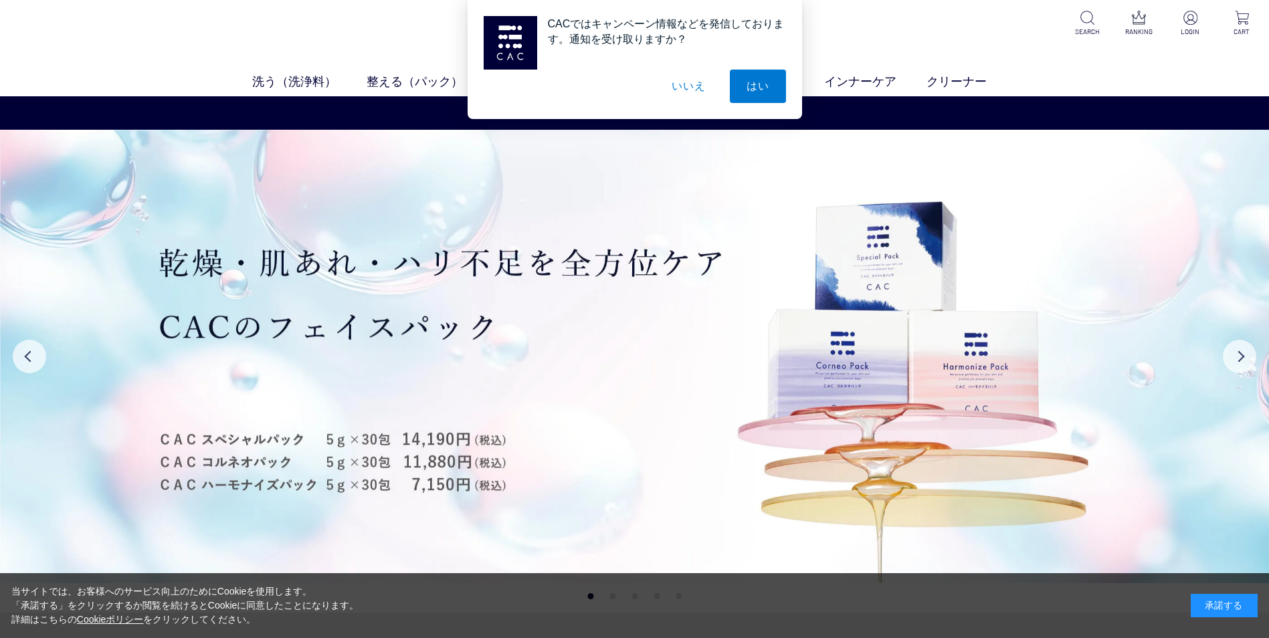
click at [686, 84] on button "いいえ" at bounding box center [688, 86] width 67 height 33
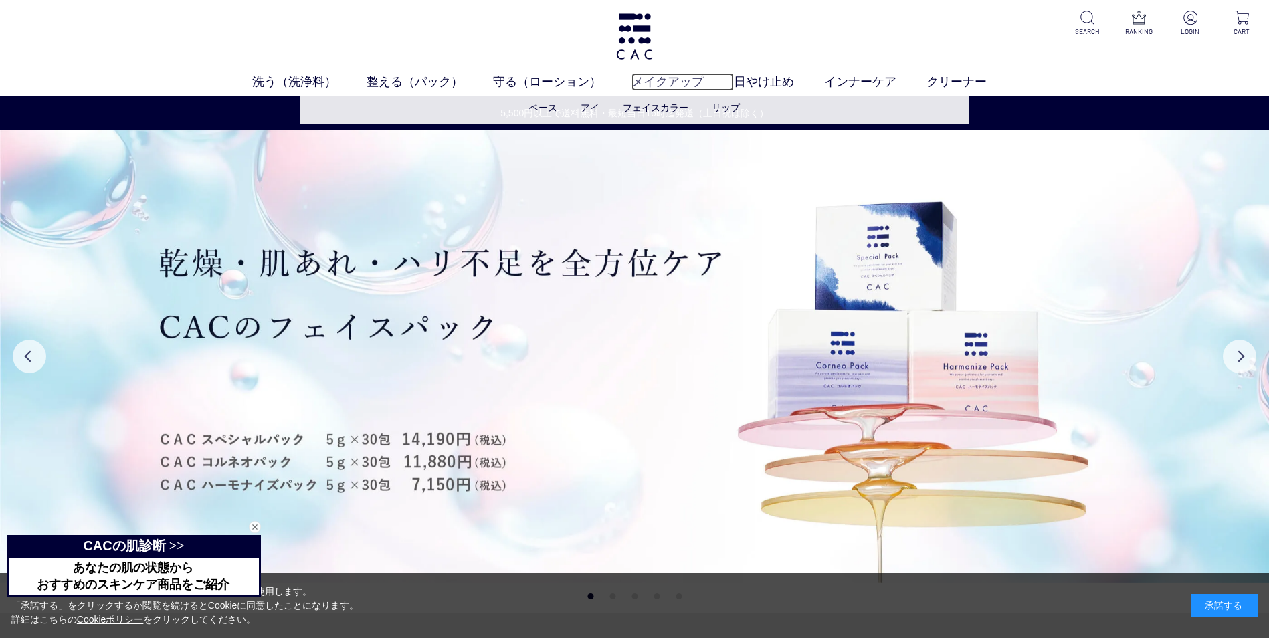
click at [656, 80] on link "メイクアップ" at bounding box center [683, 82] width 102 height 18
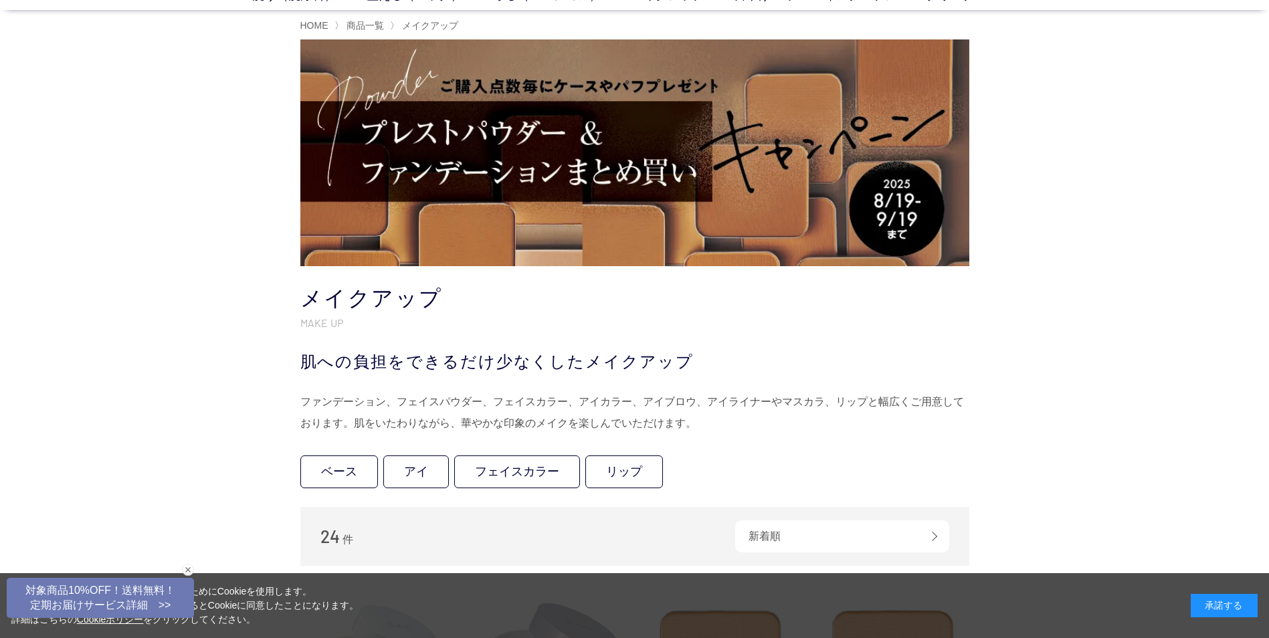
scroll to position [146, 0]
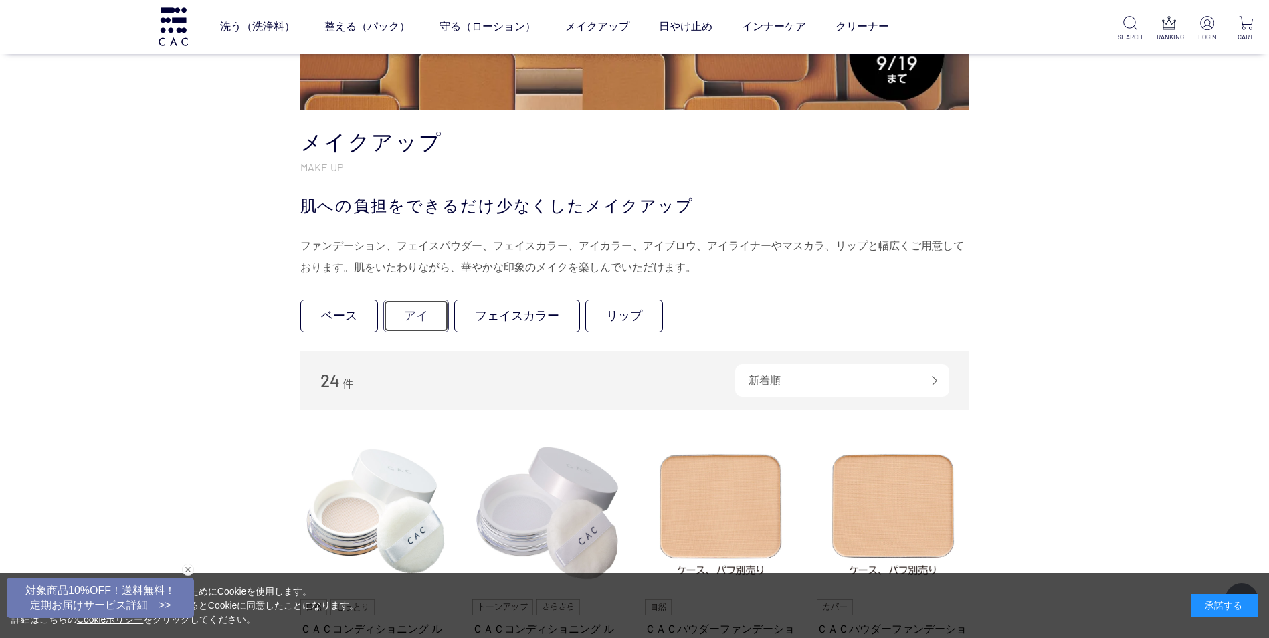
click at [423, 314] on link "アイ" at bounding box center [416, 316] width 66 height 33
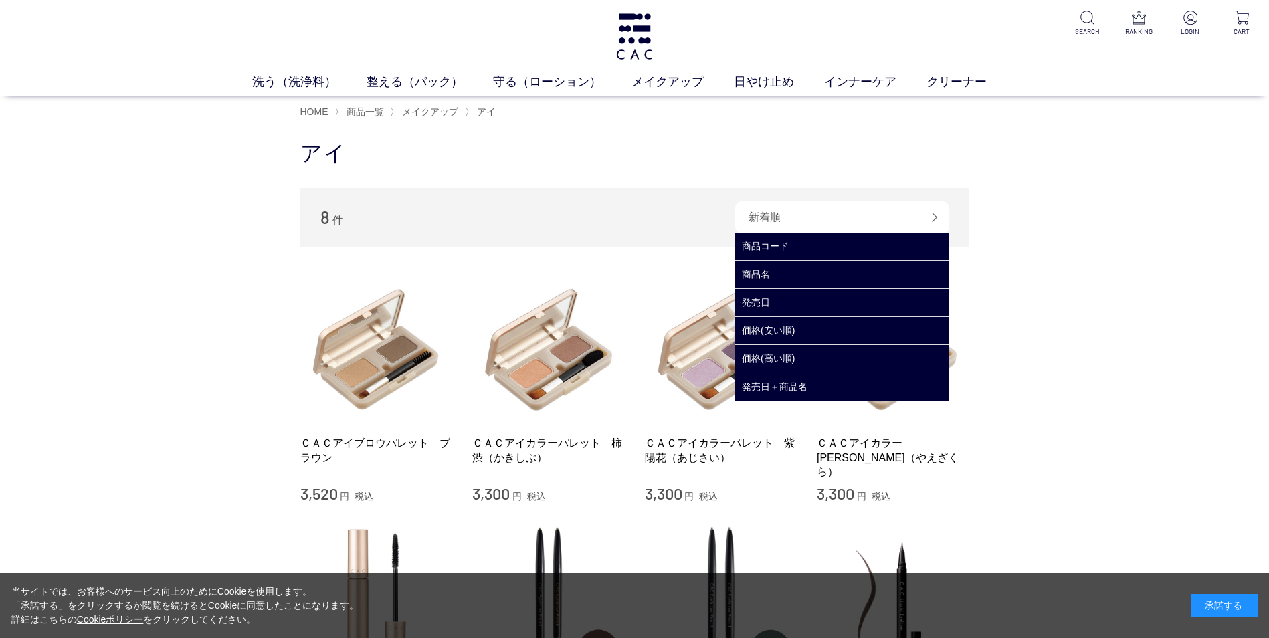
click at [849, 203] on div "新着順" at bounding box center [842, 217] width 214 height 32
click at [935, 217] on div "新着順" at bounding box center [842, 217] width 214 height 32
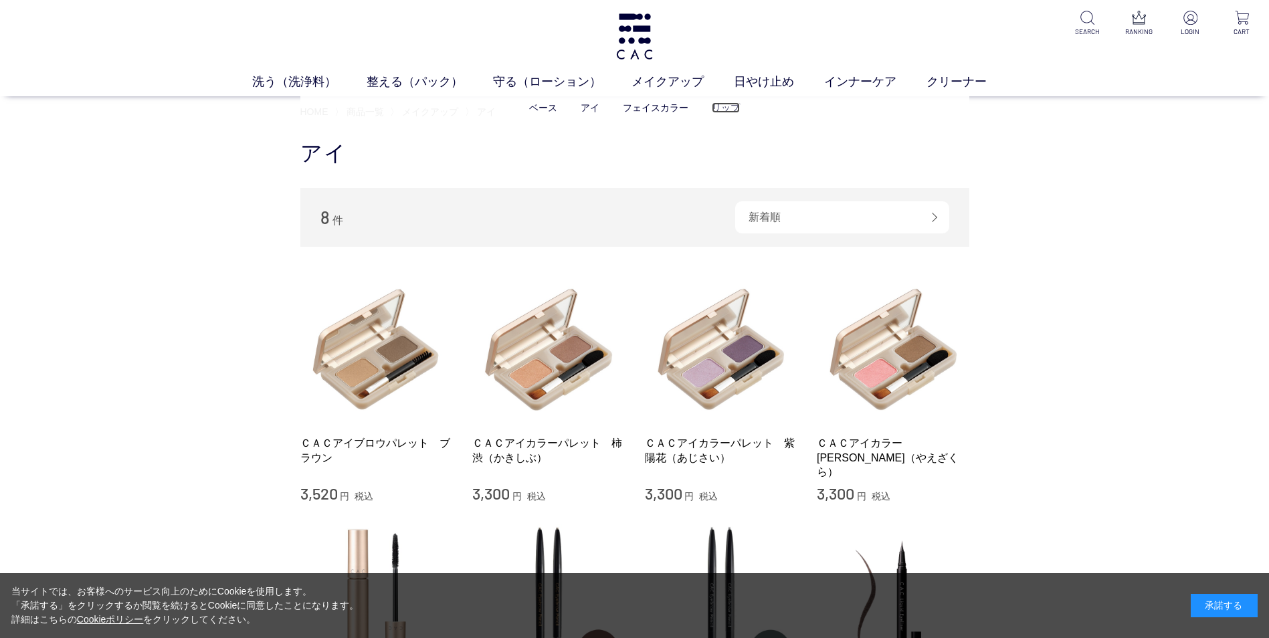
click at [727, 110] on link "リップ" at bounding box center [726, 107] width 28 height 11
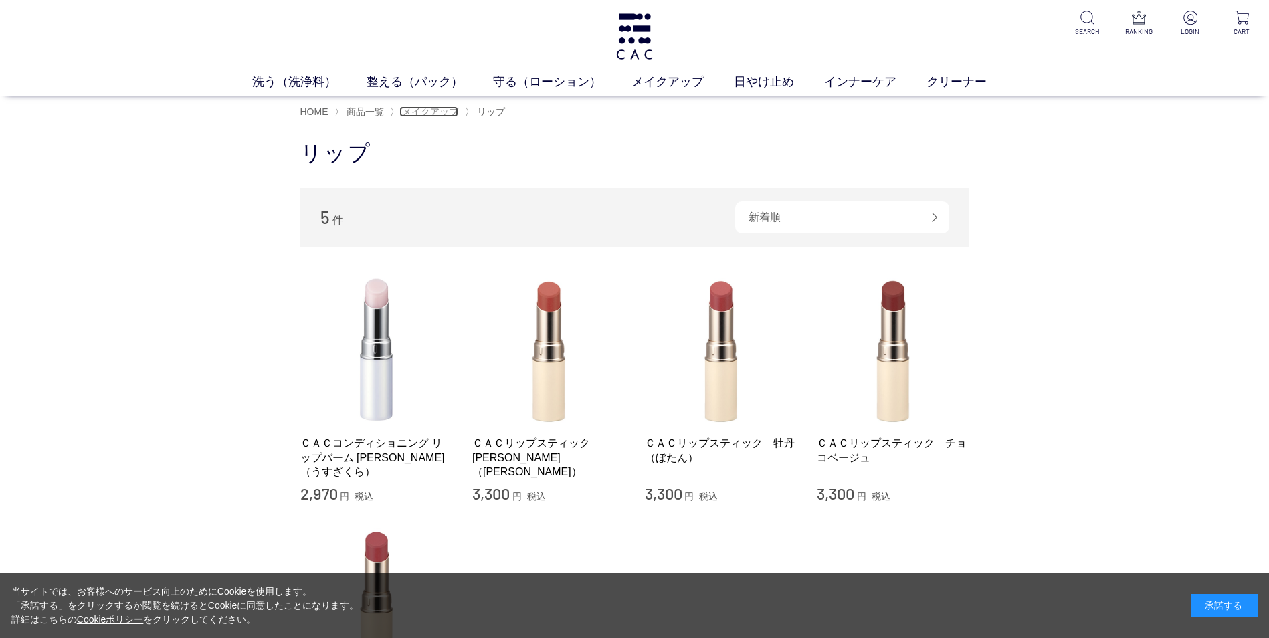
click at [448, 108] on span "メイクアップ" at bounding box center [430, 111] width 56 height 11
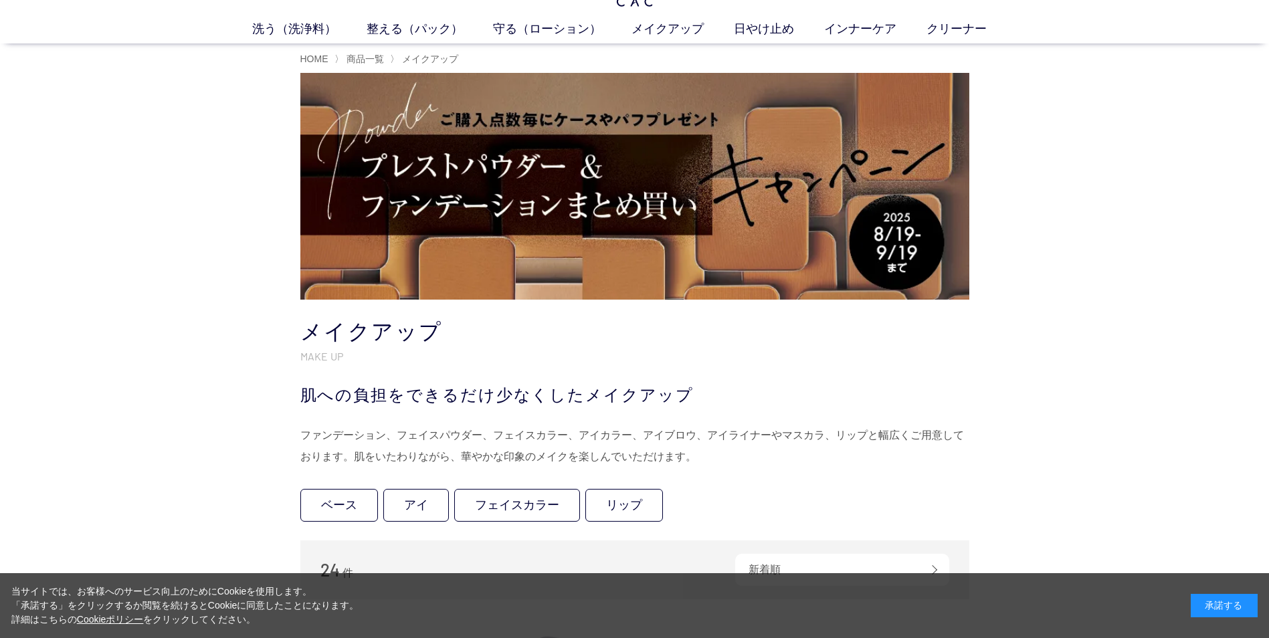
scroll to position [194, 0]
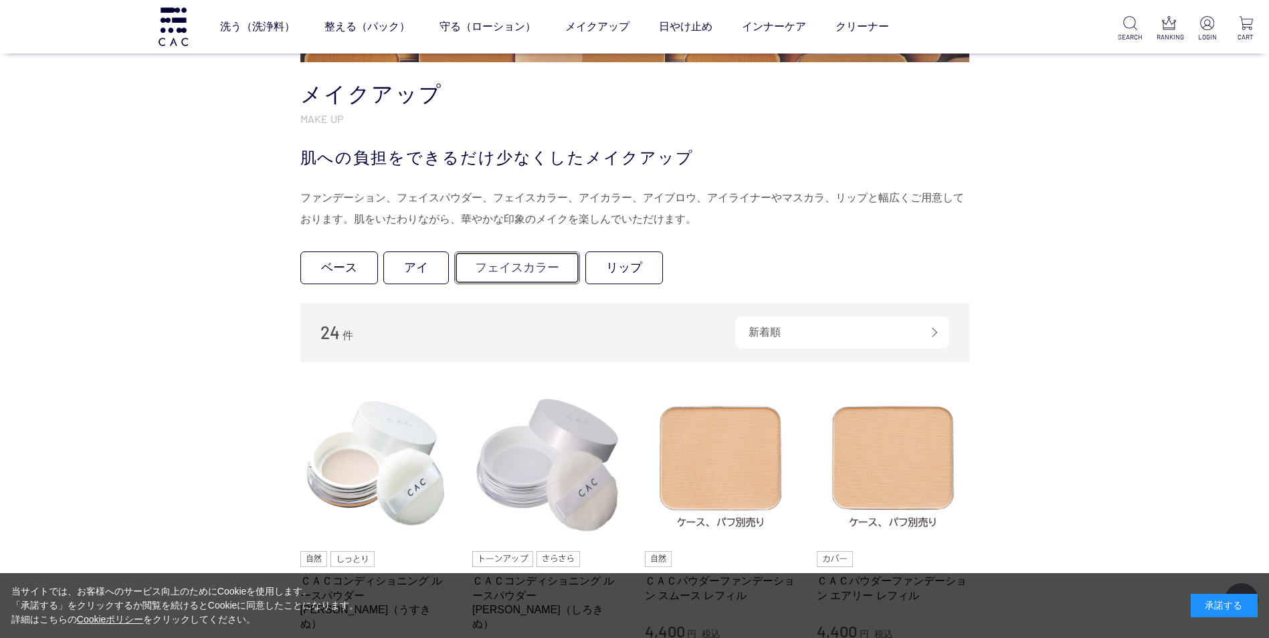
click at [524, 271] on link "フェイスカラー" at bounding box center [517, 268] width 126 height 33
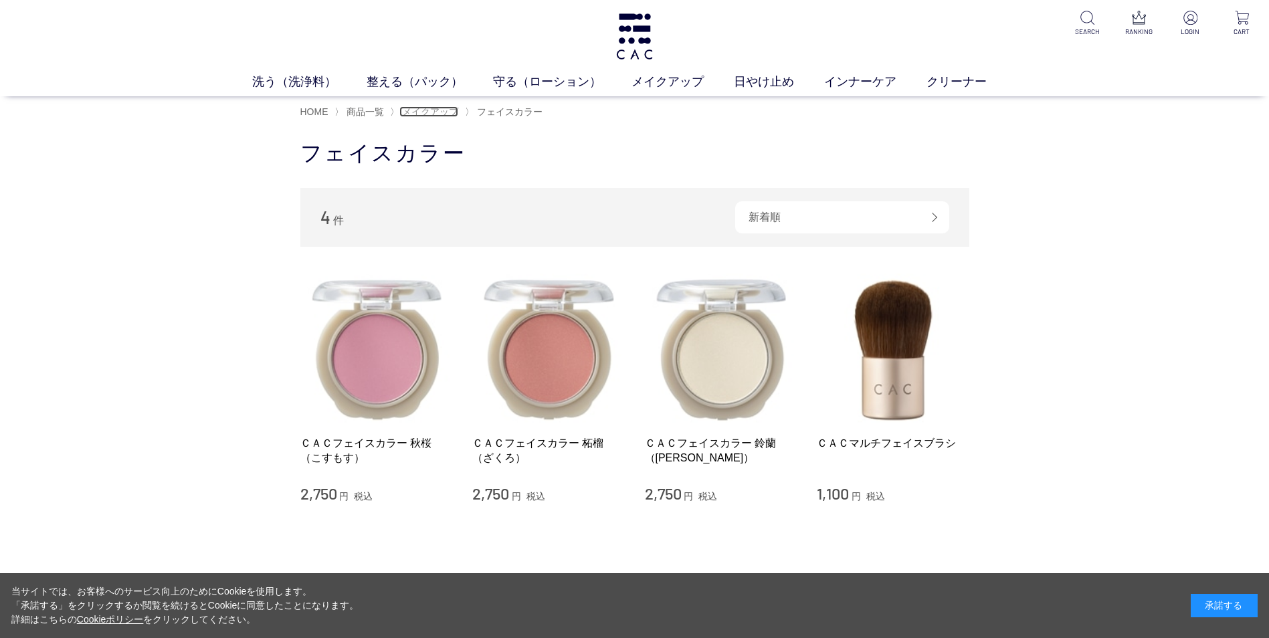
click at [434, 112] on span "メイクアップ" at bounding box center [430, 111] width 56 height 11
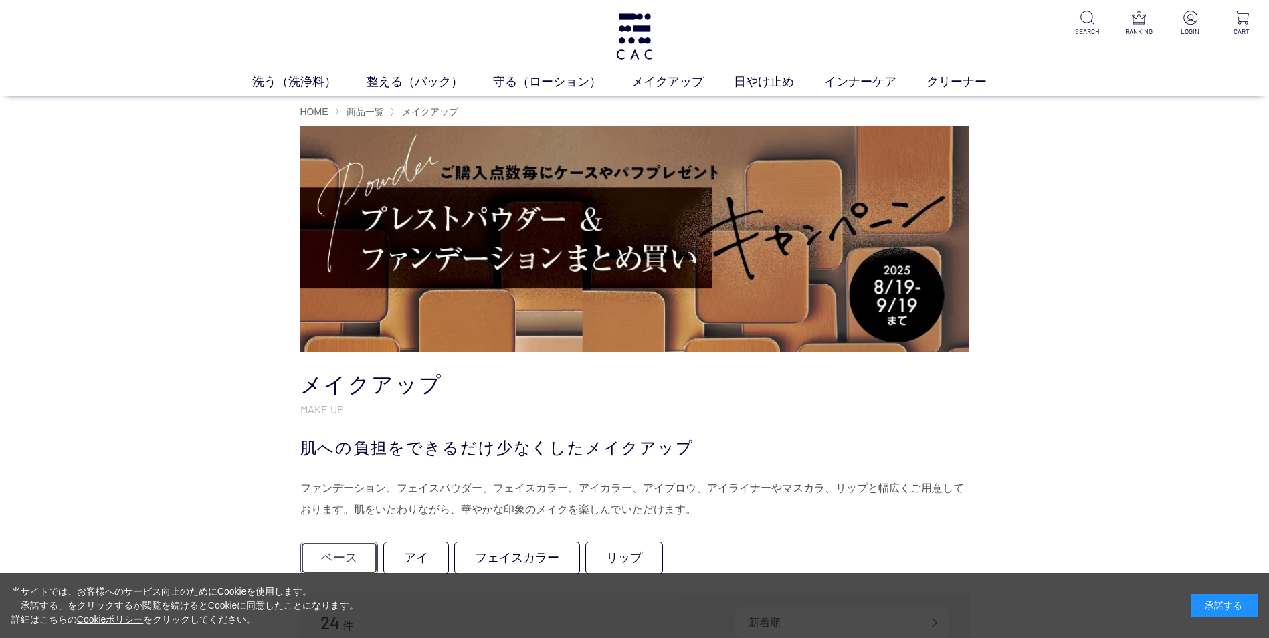
click at [344, 561] on link "ベース" at bounding box center [339, 558] width 78 height 33
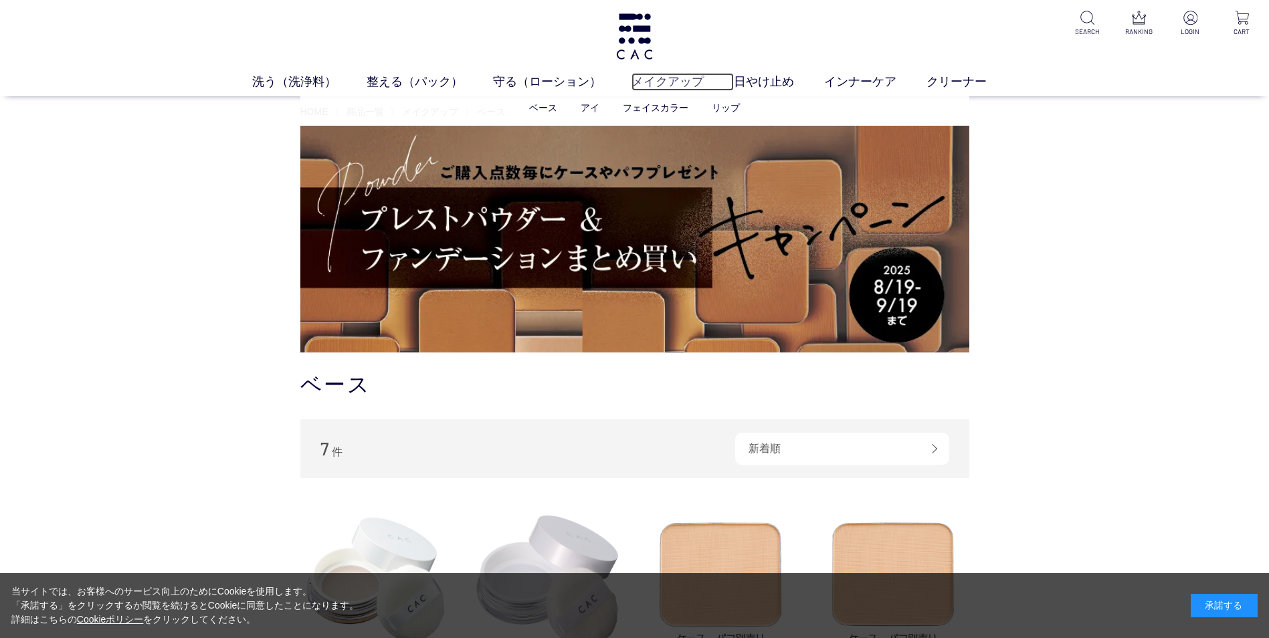
click at [686, 80] on link "メイクアップ" at bounding box center [683, 82] width 102 height 18
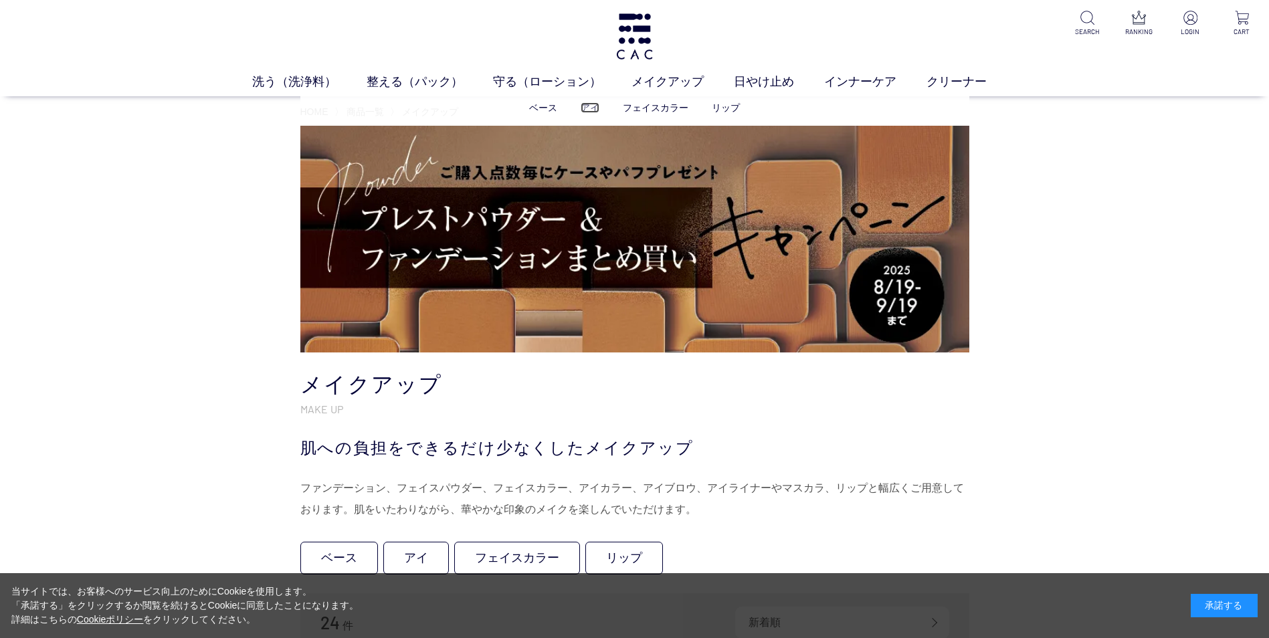
click at [593, 106] on link "アイ" at bounding box center [590, 107] width 19 height 11
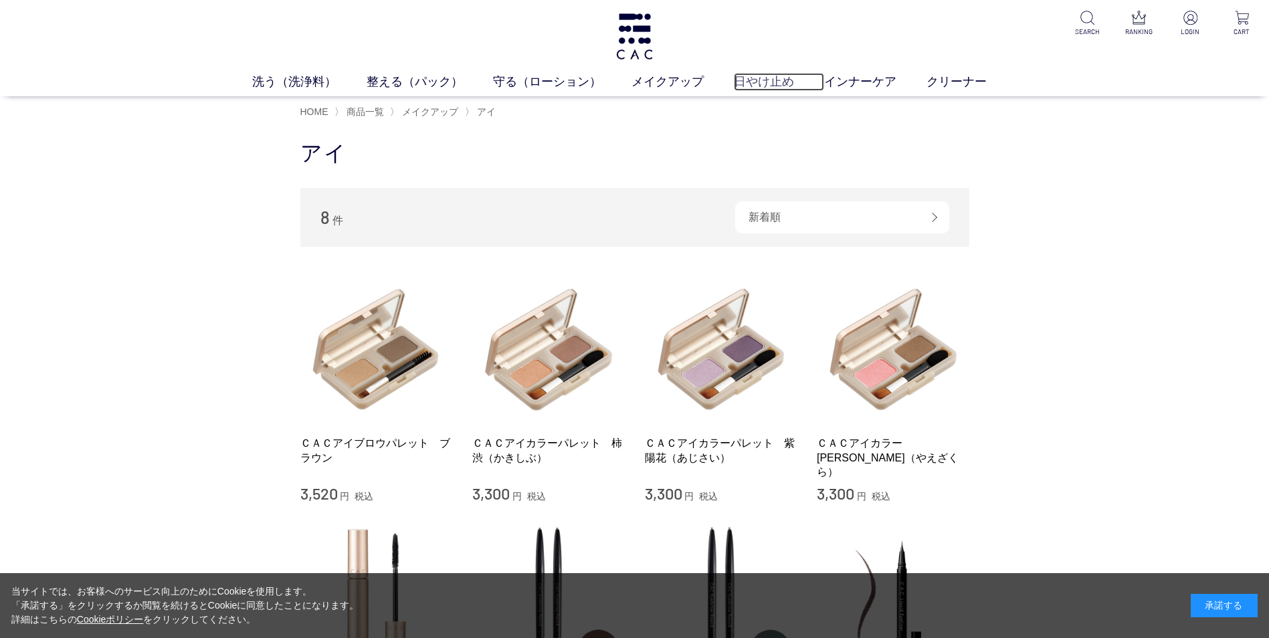
click at [753, 86] on link "日やけ止め" at bounding box center [779, 82] width 90 height 18
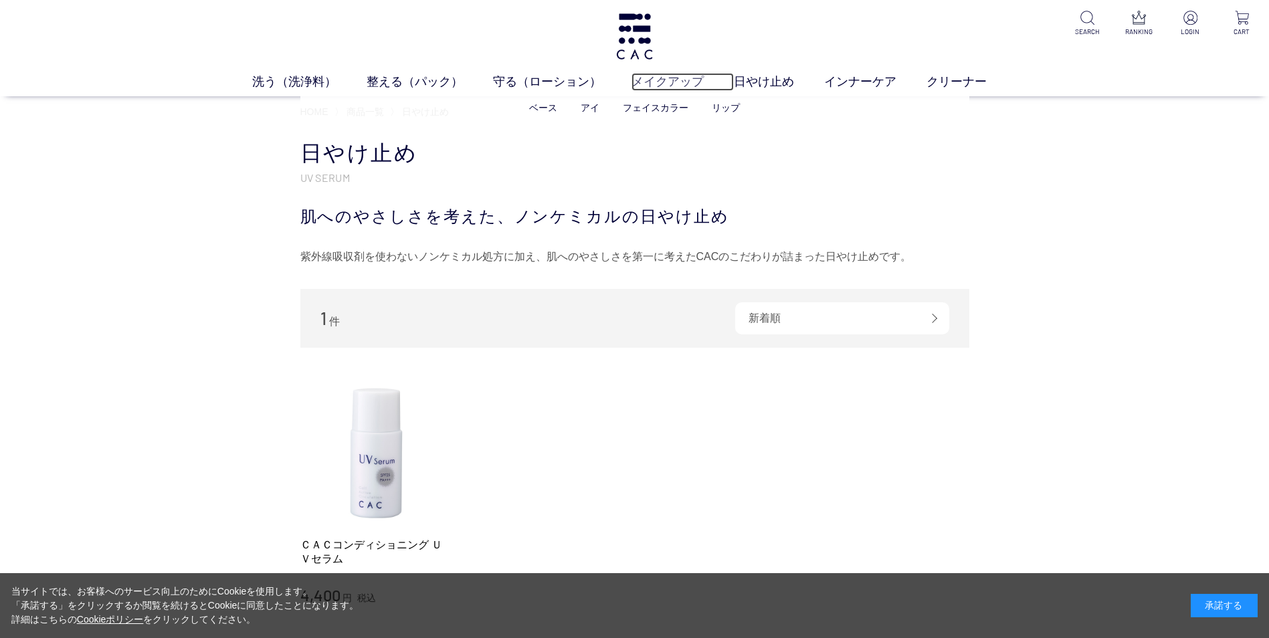
click at [670, 80] on link "メイクアップ" at bounding box center [683, 82] width 102 height 18
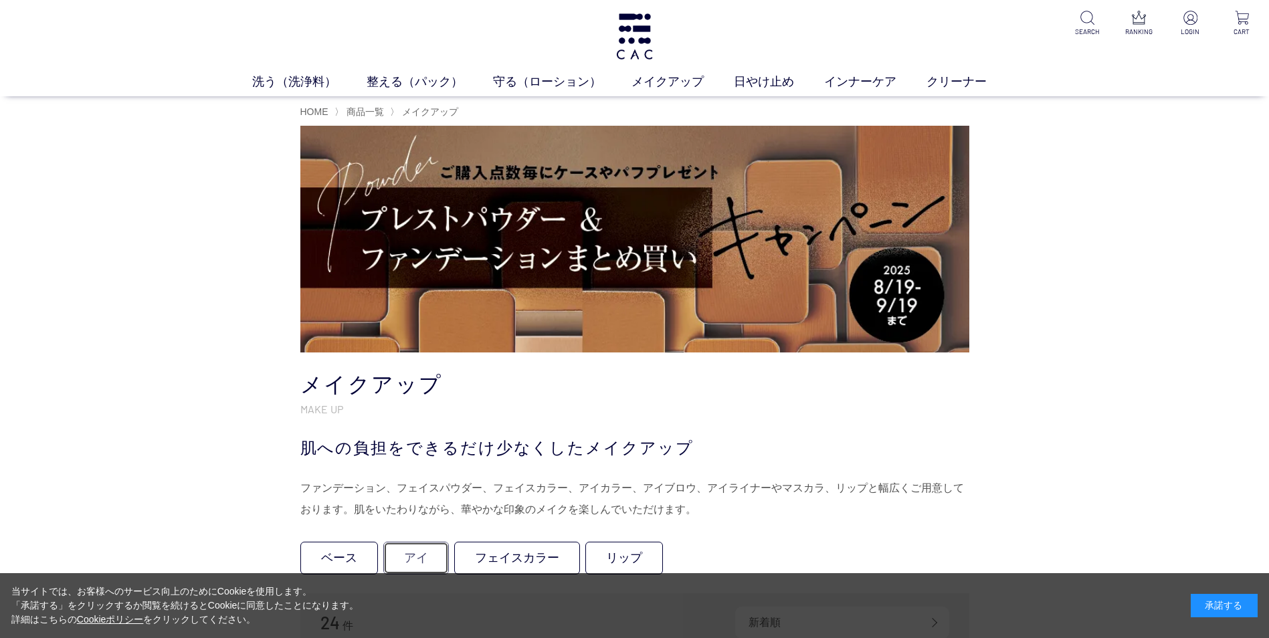
click at [416, 559] on link "アイ" at bounding box center [416, 558] width 66 height 33
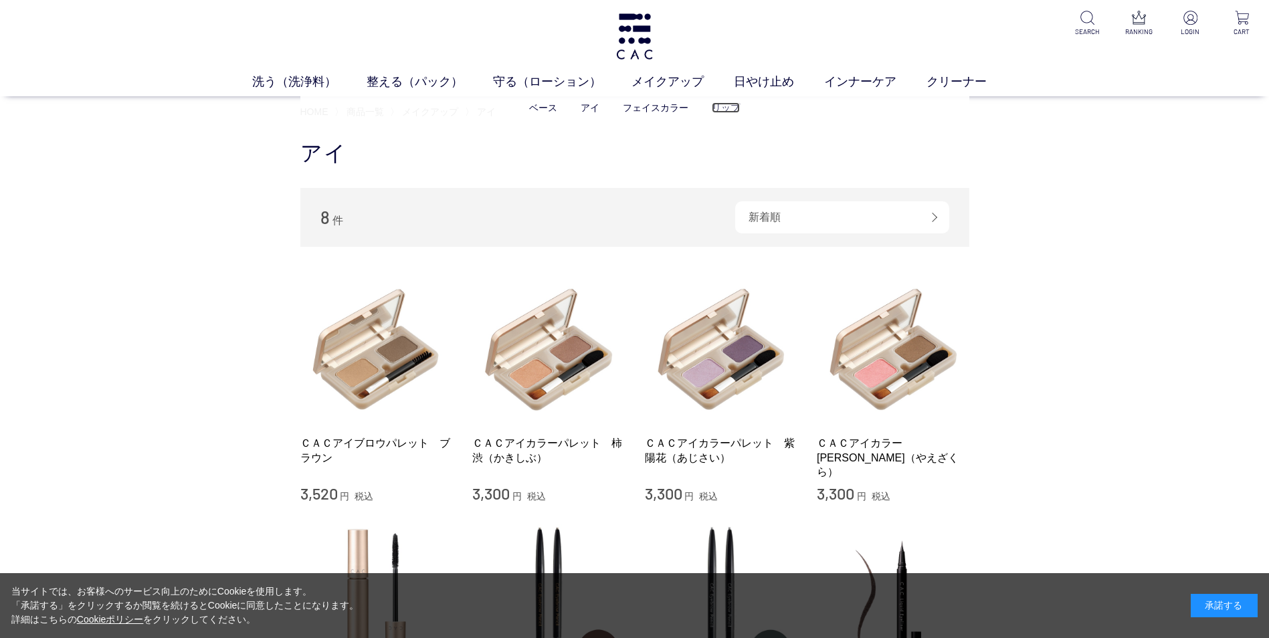
click at [728, 106] on link "リップ" at bounding box center [726, 107] width 28 height 11
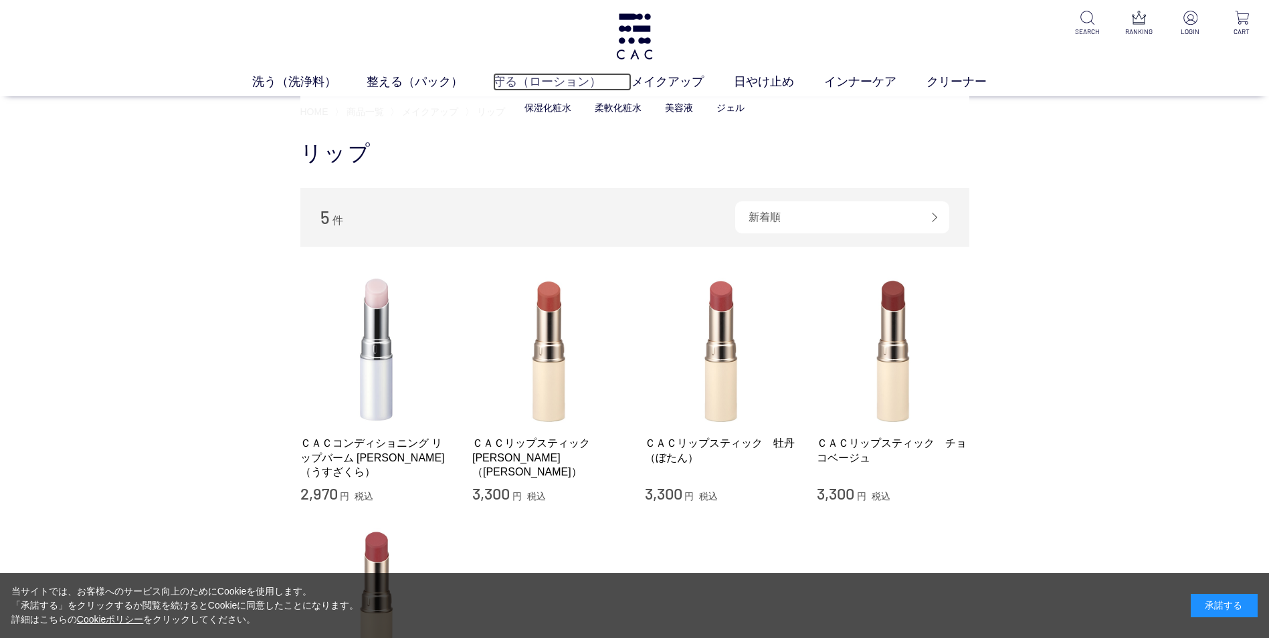
click at [525, 85] on link "守る（ローション）" at bounding box center [562, 82] width 139 height 18
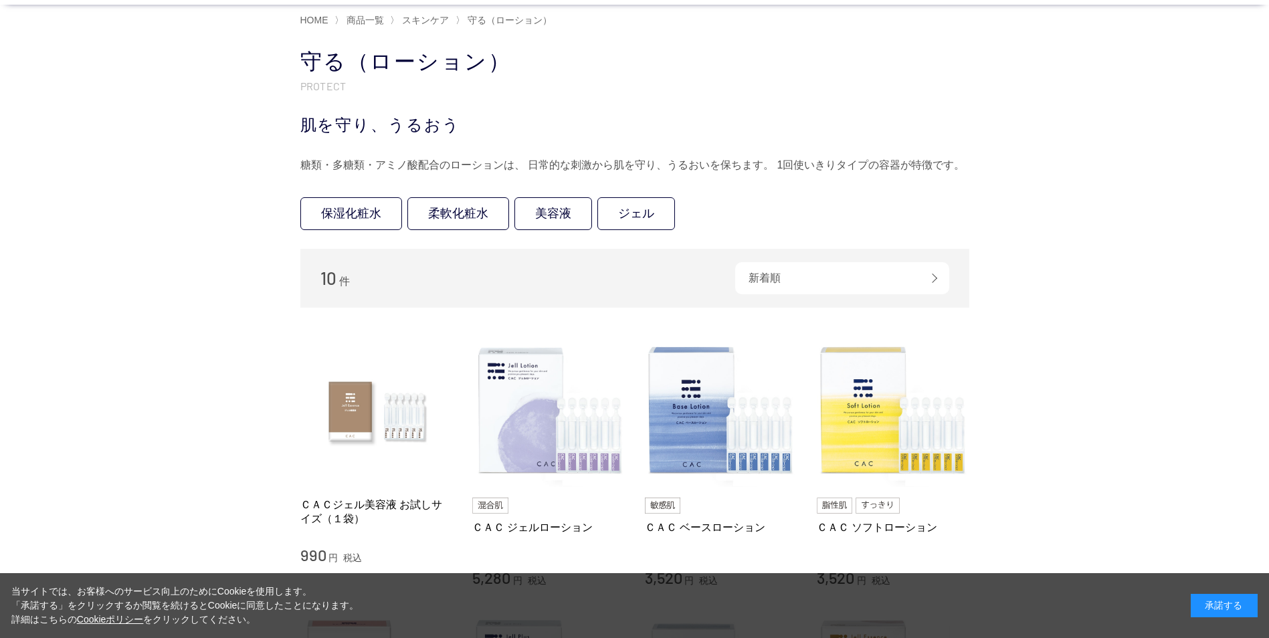
scroll to position [106, 0]
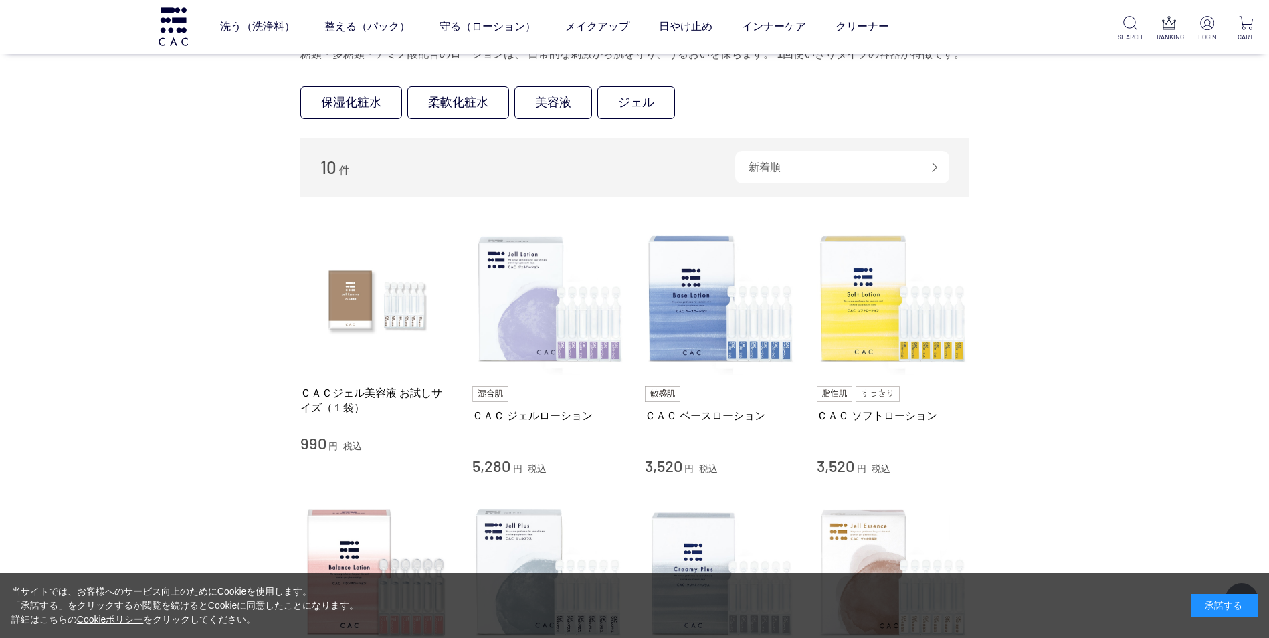
click at [594, 109] on ul "保湿化粧水 柔軟化粧水 美容液 ジェル" at bounding box center [634, 105] width 669 height 38
click at [557, 108] on link "美容液" at bounding box center [554, 102] width 78 height 33
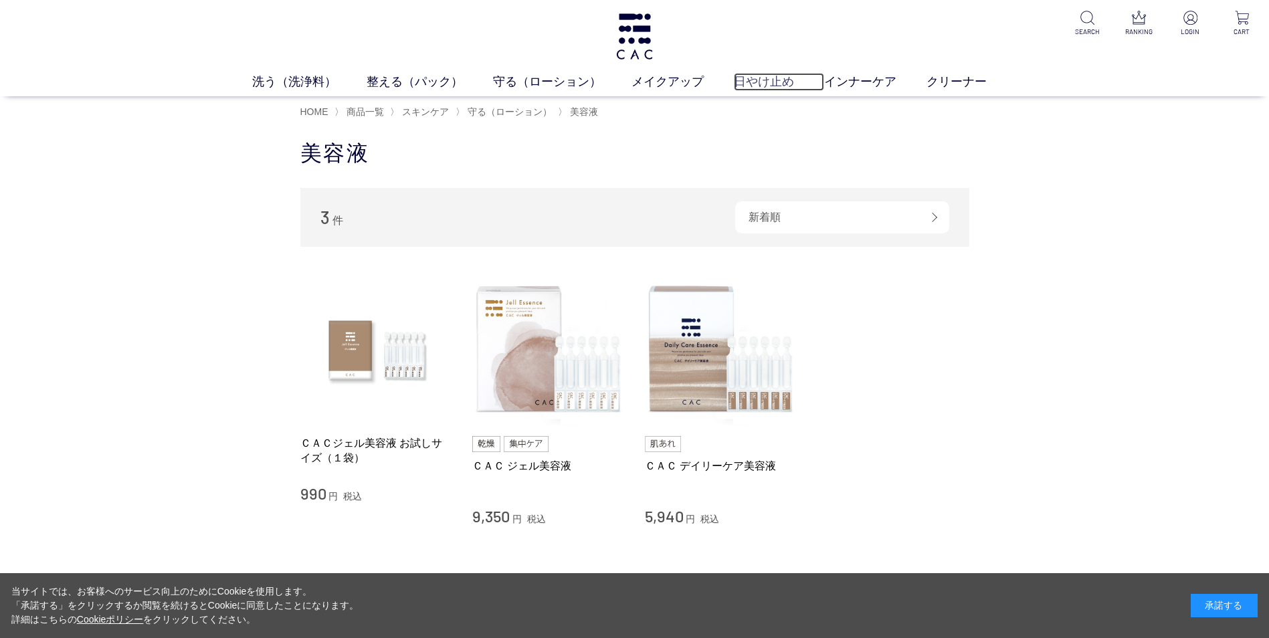
click at [771, 77] on link "日やけ止め" at bounding box center [779, 82] width 90 height 18
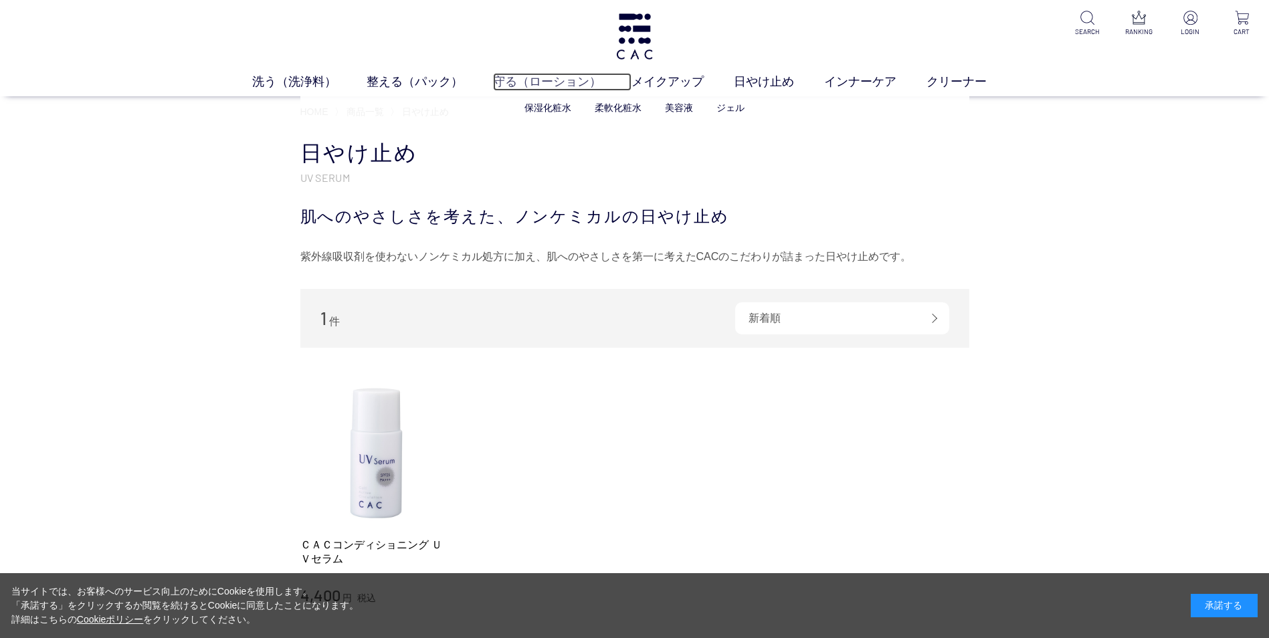
click at [581, 88] on link "守る（ローション）" at bounding box center [562, 82] width 139 height 18
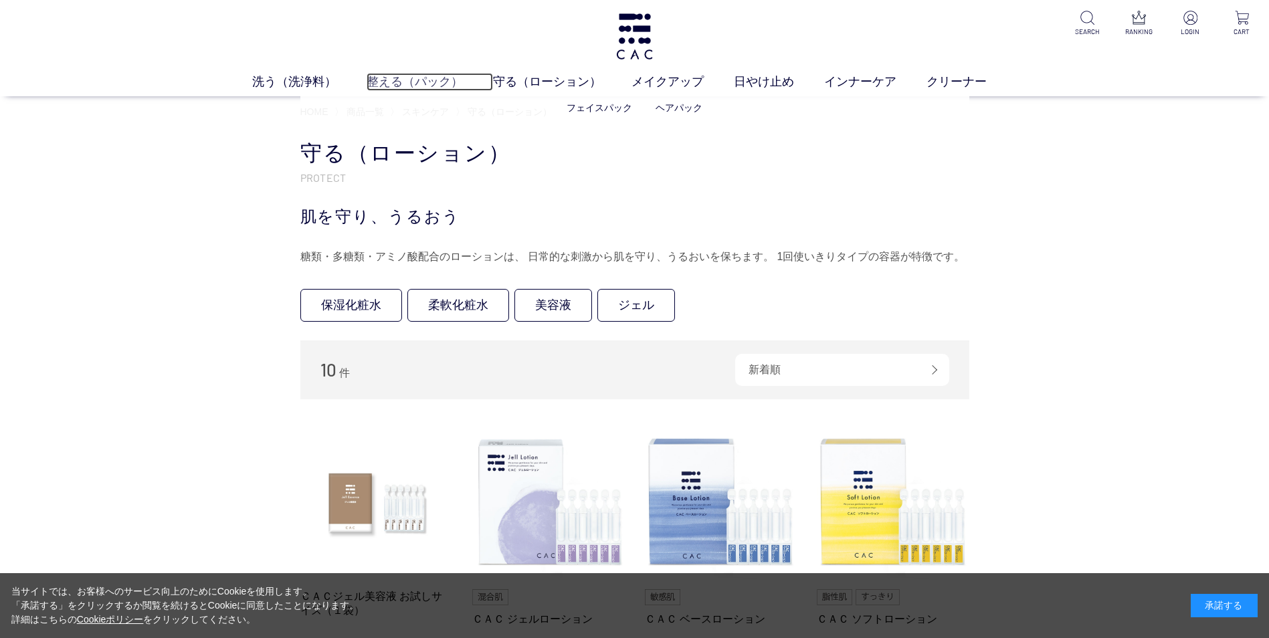
click at [409, 86] on link "整える（パック）" at bounding box center [430, 82] width 126 height 18
